Goal: Find specific page/section: Find specific page/section

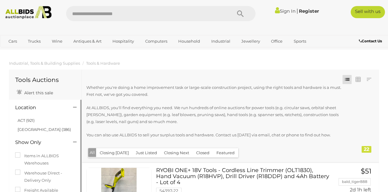
scroll to position [63, 0]
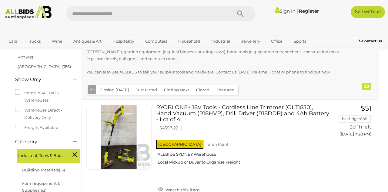
click at [82, 14] on input "text" at bounding box center [145, 13] width 159 height 15
type input "*******"
click at [238, 12] on icon "Search" at bounding box center [240, 13] width 7 height 9
